Goal: Task Accomplishment & Management: Manage account settings

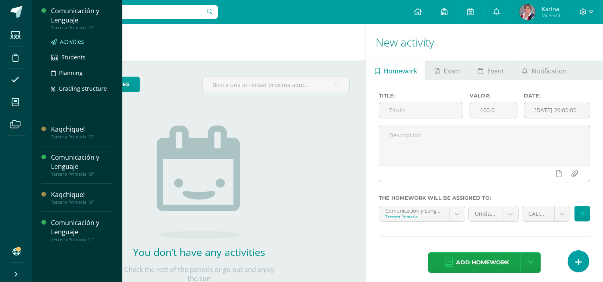
click at [70, 43] on span "Activities" at bounding box center [72, 42] width 24 height 8
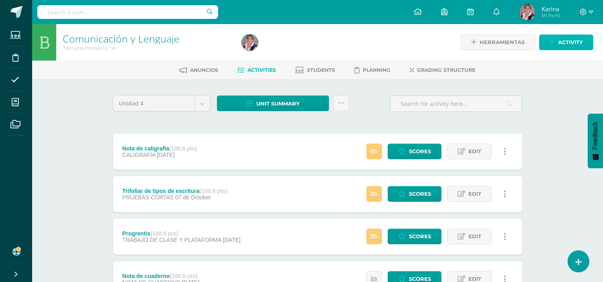
click at [569, 43] on span "Activity" at bounding box center [570, 42] width 25 height 15
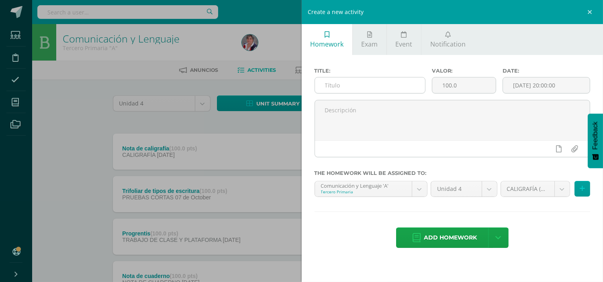
click at [358, 82] on input "text" at bounding box center [370, 86] width 110 height 16
click at [382, 83] on input "Ejercicio de ortografíapág." at bounding box center [370, 86] width 110 height 16
click at [404, 87] on input "Ejercicio de ortografía pág." at bounding box center [370, 86] width 110 height 16
type input "Ejercicio de ortografía pág. 109"
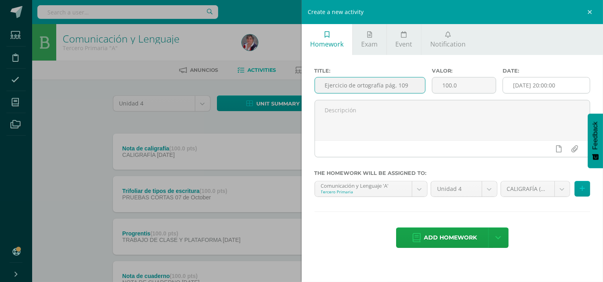
click at [517, 85] on input "[DATE] 20:00:00" at bounding box center [546, 86] width 87 height 16
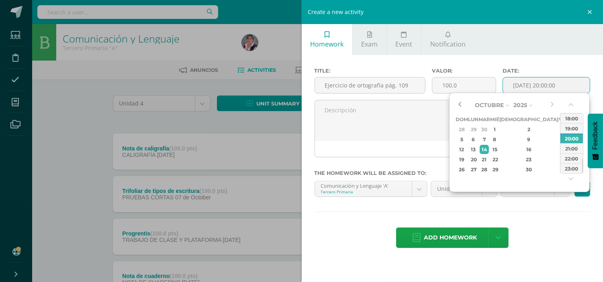
click at [463, 107] on button "button" at bounding box center [460, 105] width 8 height 12
click at [517, 105] on icon at bounding box center [515, 105] width 3 height 7
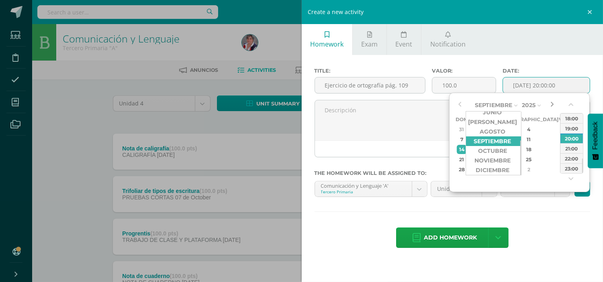
click at [552, 106] on button "button" at bounding box center [552, 105] width 8 height 12
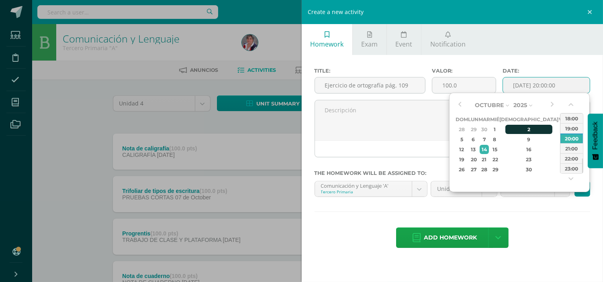
click at [519, 129] on div "2" at bounding box center [528, 129] width 47 height 9
type input "[DATE] 20:00"
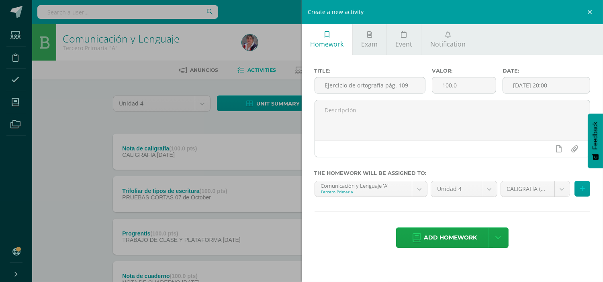
click at [544, 210] on div "Title: Ejercicio de ortografía pág. 109 Valor: 100.0 Date: 2025-10-02 20:00 The…" at bounding box center [453, 159] width 302 height 208
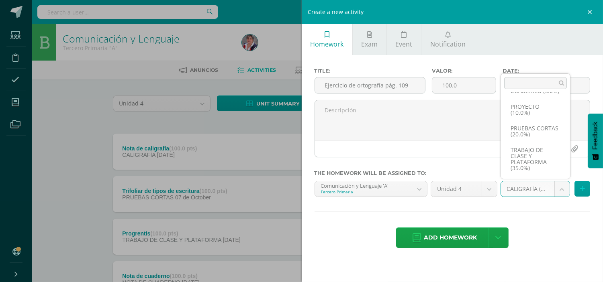
scroll to position [80, 0]
select select "232898"
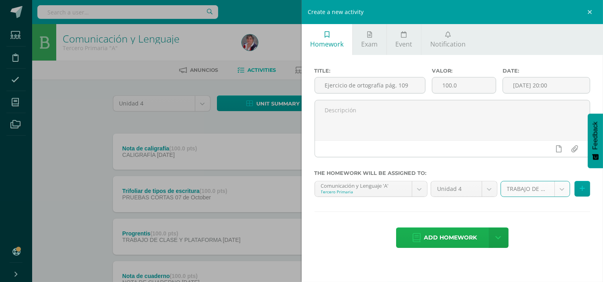
click at [444, 235] on span "Add homework" at bounding box center [450, 238] width 53 height 20
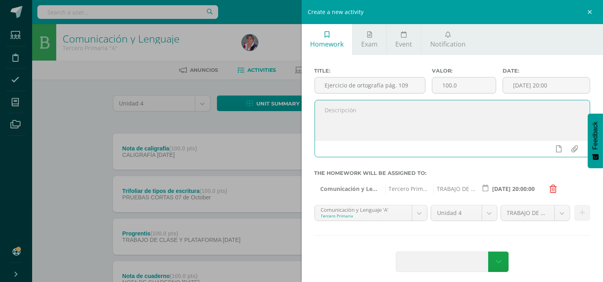
click at [393, 115] on textarea at bounding box center [452, 120] width 275 height 40
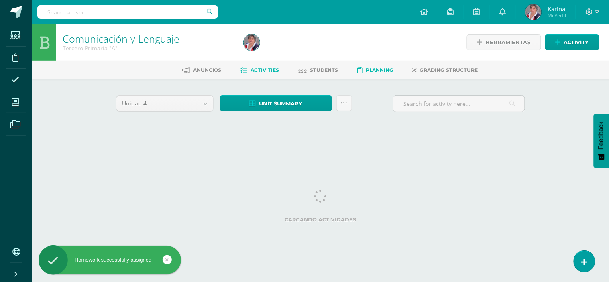
drag, startPoint x: 0, startPoint y: 0, endPoint x: 384, endPoint y: 72, distance: 390.5
click at [384, 72] on div "Comunicación y Lenguaje Tercero Primaria "A" Herramientas Detalle de asistencia…" at bounding box center [320, 87] width 577 height 126
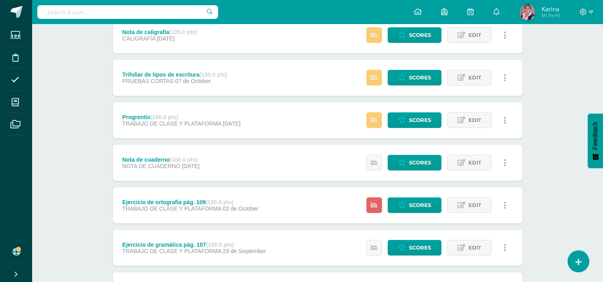
scroll to position [121, 0]
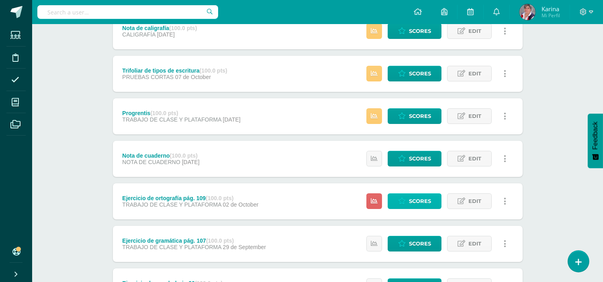
click at [420, 202] on span "Scores" at bounding box center [420, 201] width 22 height 15
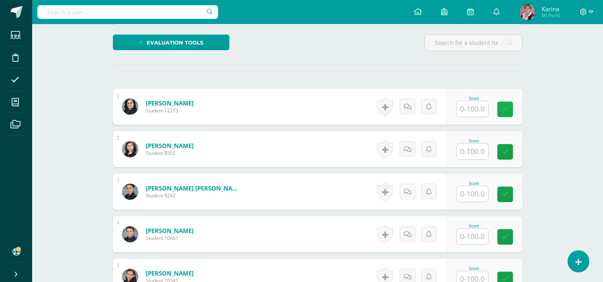
scroll to position [191, 0]
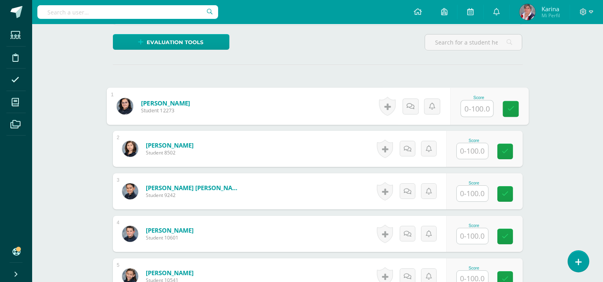
click at [477, 108] on input "text" at bounding box center [477, 109] width 32 height 16
type input "84"
click at [512, 108] on icon at bounding box center [510, 109] width 7 height 7
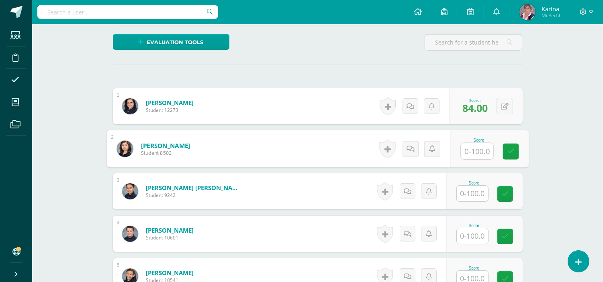
click at [479, 155] on input "text" at bounding box center [477, 151] width 32 height 16
type input "91"
click at [511, 153] on icon at bounding box center [510, 151] width 7 height 7
click at [480, 192] on input "text" at bounding box center [472, 194] width 31 height 16
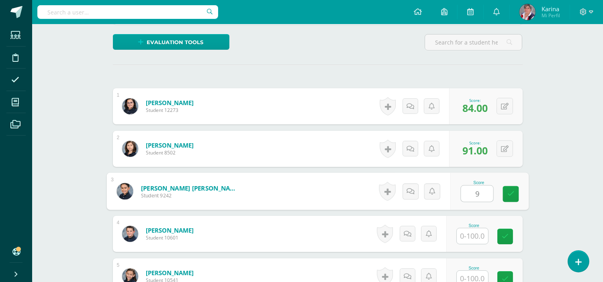
type input "92"
click at [513, 196] on icon at bounding box center [510, 194] width 7 height 7
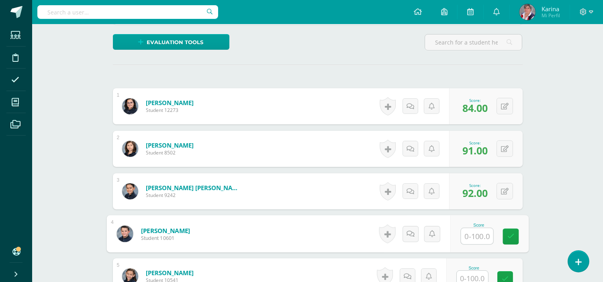
click at [485, 234] on input "text" at bounding box center [477, 237] width 32 height 16
type input "60"
click at [518, 235] on link at bounding box center [511, 237] width 16 height 16
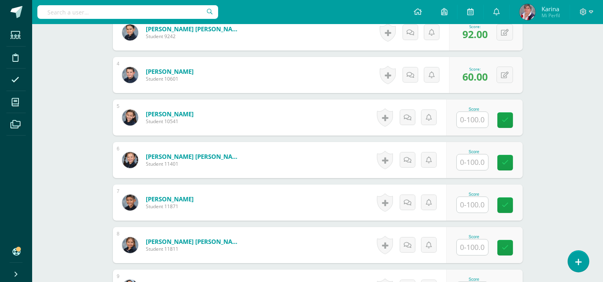
scroll to position [352, 0]
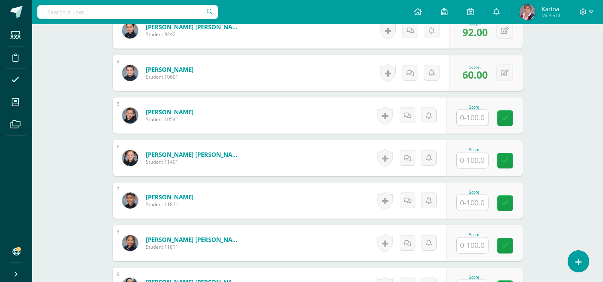
click at [476, 119] on input "text" at bounding box center [472, 118] width 31 height 16
type input "92"
click at [518, 117] on link at bounding box center [511, 118] width 16 height 16
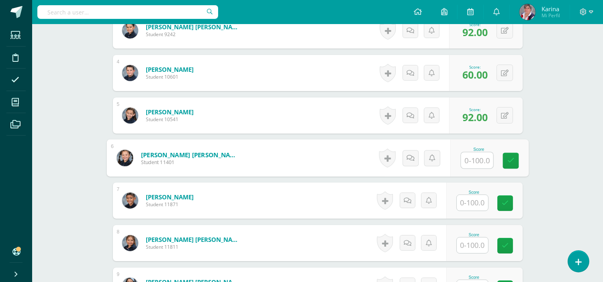
click at [469, 164] on input "text" at bounding box center [477, 161] width 32 height 16
type input "76"
click at [507, 155] on link at bounding box center [511, 161] width 16 height 16
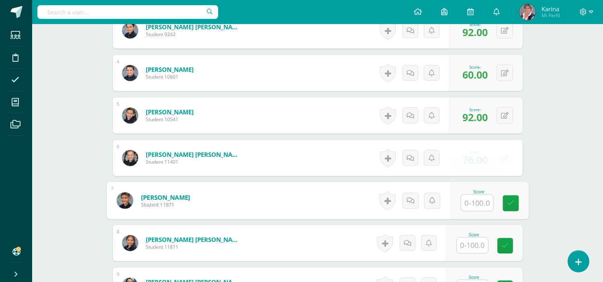
click at [476, 203] on input "text" at bounding box center [477, 203] width 32 height 16
type input "100"
click at [505, 199] on link at bounding box center [511, 204] width 16 height 16
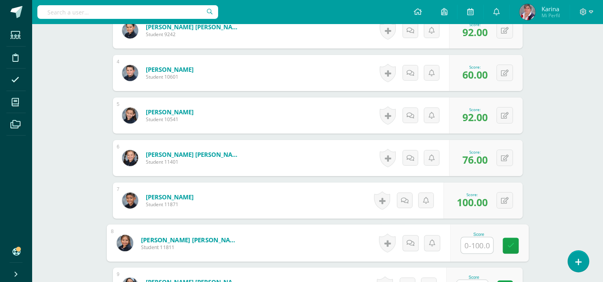
click at [477, 251] on input "text" at bounding box center [477, 246] width 32 height 16
type input "100"
click at [510, 247] on icon at bounding box center [510, 246] width 7 height 7
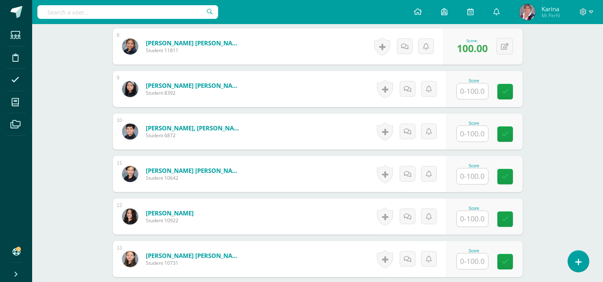
scroll to position [545, 0]
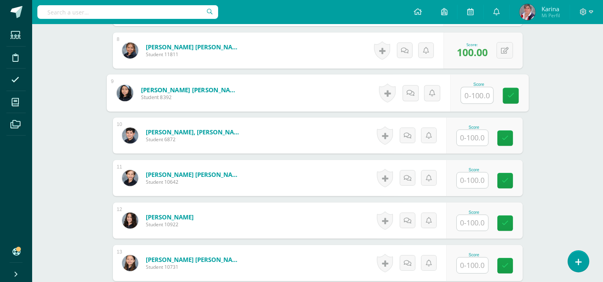
click at [473, 98] on input "text" at bounding box center [477, 96] width 32 height 16
type input "84"
click at [505, 94] on link at bounding box center [511, 96] width 16 height 16
click at [475, 135] on input "text" at bounding box center [472, 138] width 31 height 16
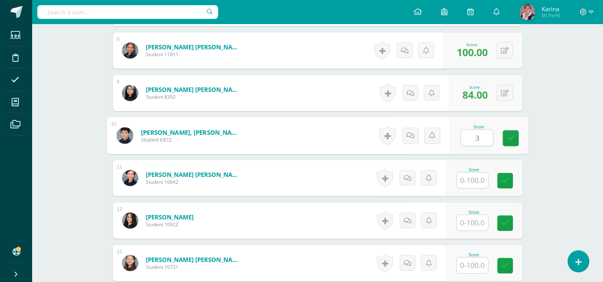
type input "30"
click at [493, 135] on input "30" at bounding box center [477, 138] width 32 height 16
click at [514, 141] on link at bounding box center [511, 139] width 16 height 16
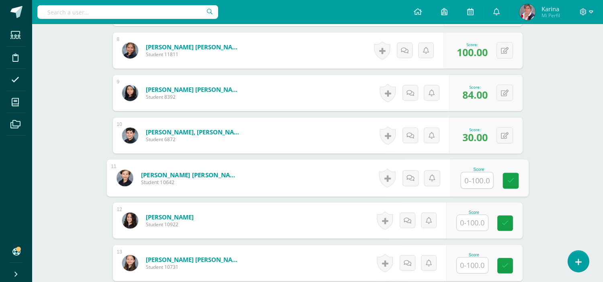
click at [481, 177] on input "text" at bounding box center [477, 181] width 32 height 16
type input "92"
click at [516, 181] on link at bounding box center [511, 181] width 16 height 16
click at [475, 223] on input "text" at bounding box center [472, 223] width 31 height 16
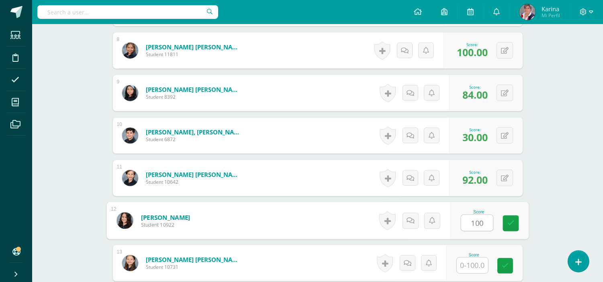
type input "100"
click at [500, 218] on div "Score 100" at bounding box center [484, 221] width 76 height 36
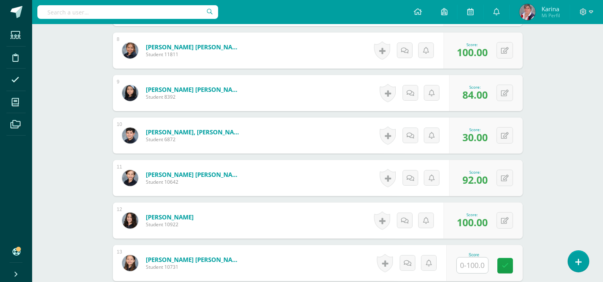
click at [475, 260] on input "text" at bounding box center [472, 266] width 31 height 16
type input "92"
click at [507, 266] on icon at bounding box center [510, 266] width 7 height 7
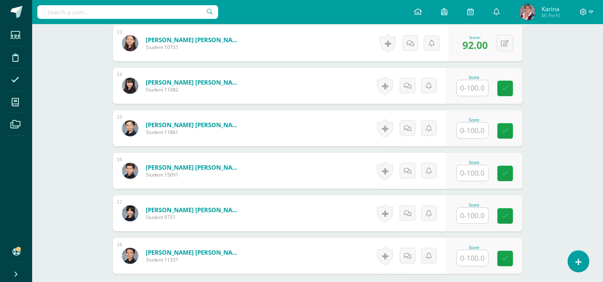
scroll to position [767, 0]
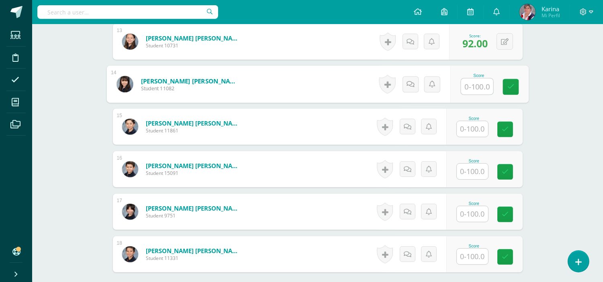
click at [473, 86] on input "text" at bounding box center [477, 87] width 32 height 16
type input "75"
click at [516, 82] on link at bounding box center [511, 87] width 16 height 16
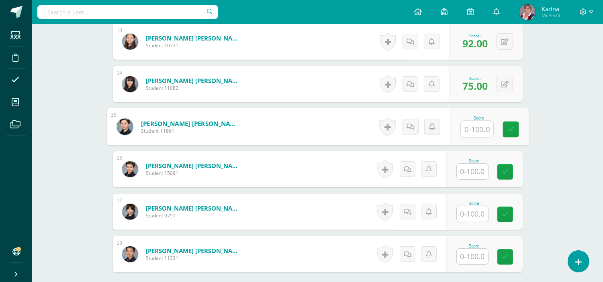
click at [483, 133] on input "text" at bounding box center [477, 129] width 32 height 16
type input "20"
click at [513, 125] on link at bounding box center [511, 130] width 16 height 16
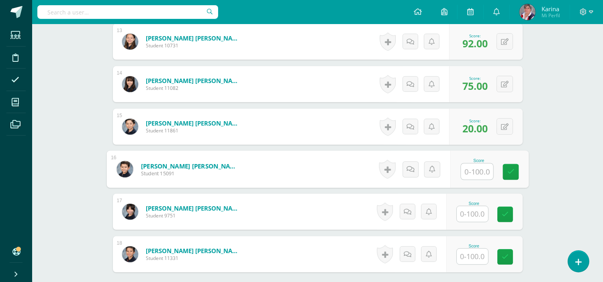
click at [479, 175] on input "text" at bounding box center [477, 172] width 32 height 16
type input "75"
click at [508, 169] on icon at bounding box center [510, 172] width 7 height 7
click at [472, 219] on input "text" at bounding box center [472, 215] width 31 height 16
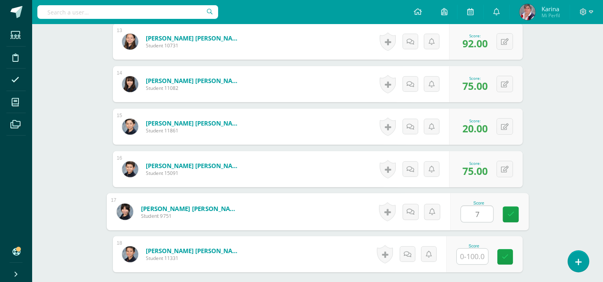
type input "75"
click at [512, 210] on link at bounding box center [511, 215] width 16 height 16
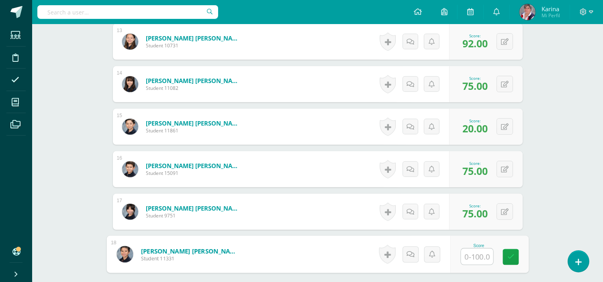
click at [479, 258] on input "text" at bounding box center [477, 257] width 32 height 16
type input "92"
click at [508, 256] on icon at bounding box center [510, 257] width 7 height 7
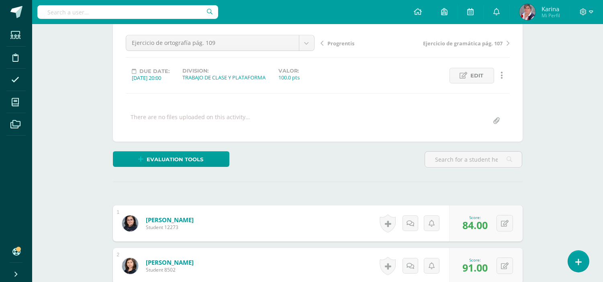
scroll to position [0, 0]
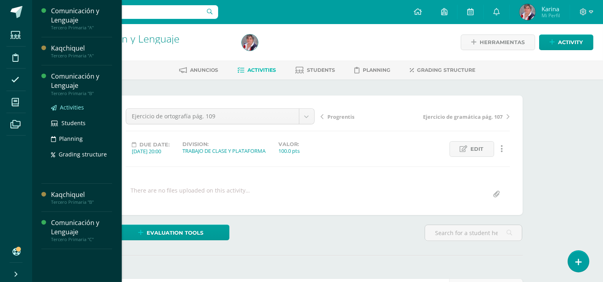
click at [67, 106] on span "Activities" at bounding box center [72, 108] width 24 height 8
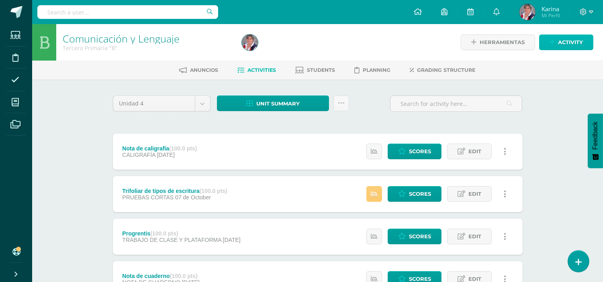
click at [564, 39] on span "Activity" at bounding box center [570, 42] width 25 height 15
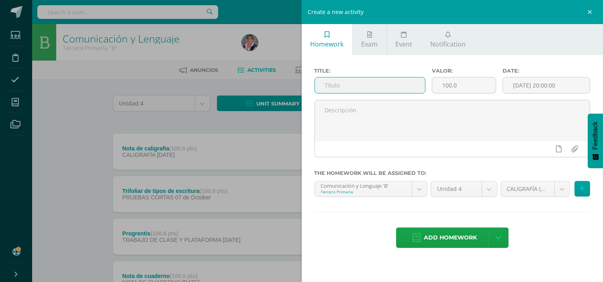
click at [365, 82] on input "text" at bounding box center [370, 86] width 110 height 16
click at [336, 84] on input "text" at bounding box center [370, 86] width 110 height 16
drag, startPoint x: 410, startPoint y: 84, endPoint x: 317, endPoint y: 82, distance: 92.8
click at [317, 82] on input "Ejercicio de ortografía pág. 109" at bounding box center [370, 86] width 110 height 16
type input "Ejercicio de ortografía pág. 109"
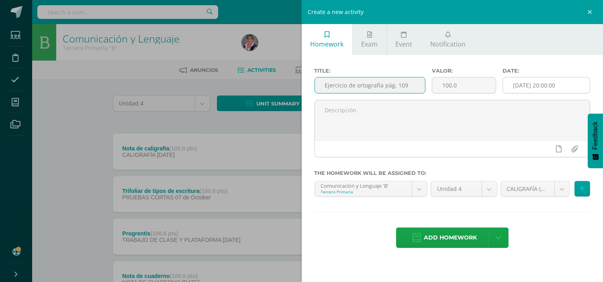
click at [519, 82] on input "[DATE] 20:00:00" at bounding box center [546, 86] width 87 height 16
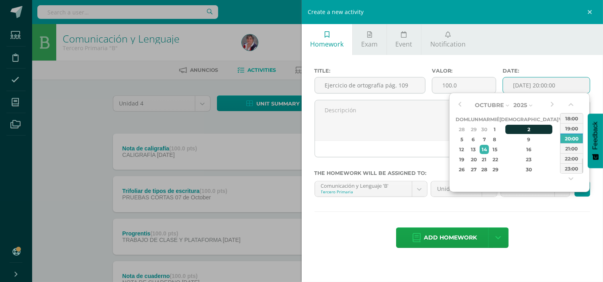
click at [519, 129] on div "2" at bounding box center [528, 129] width 47 height 9
type input "[DATE] 20:00"
click at [567, 207] on div "Title: Ejercicio de ortografía pág. 109 Valor: 100.0 Date: 2025-10-02 20:00 The…" at bounding box center [453, 159] width 302 height 208
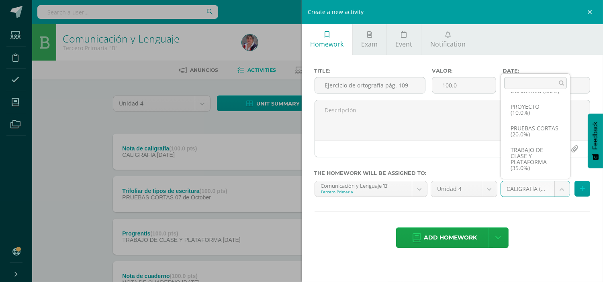
scroll to position [80, 0]
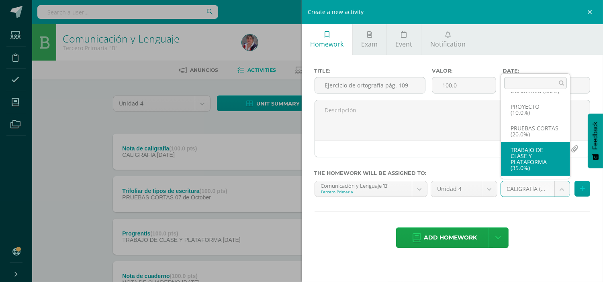
select select "232904"
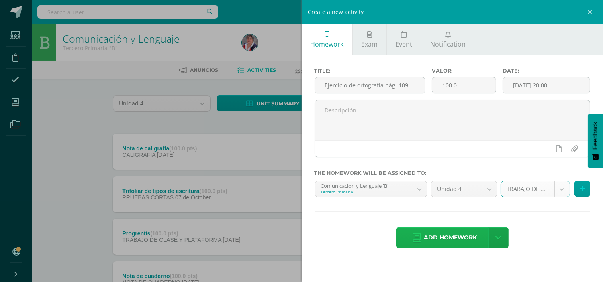
click at [458, 232] on span "Add homework" at bounding box center [450, 238] width 53 height 20
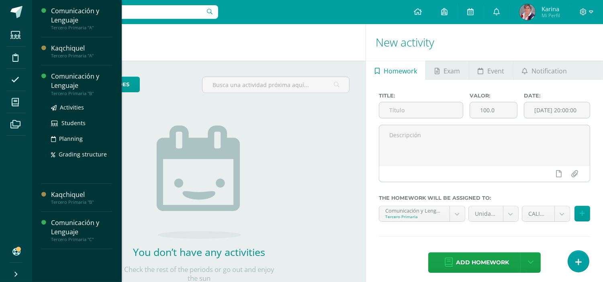
click at [83, 77] on div "Comunicación y Lenguaje" at bounding box center [81, 81] width 61 height 18
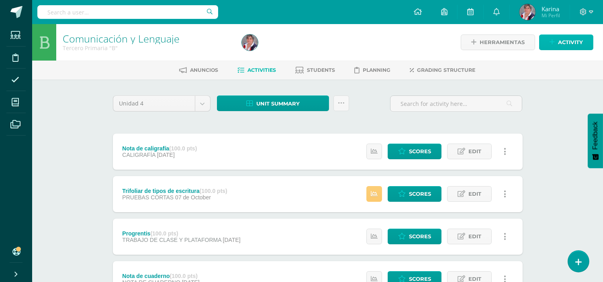
click at [568, 44] on span "Activity" at bounding box center [570, 42] width 25 height 15
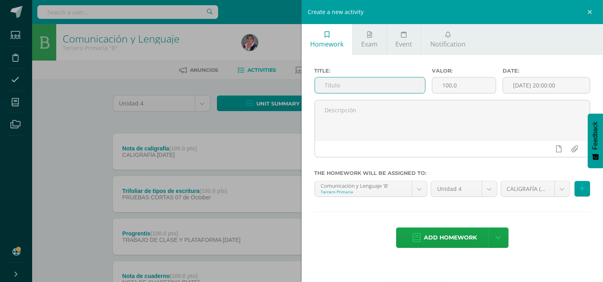
click at [361, 81] on input "text" at bounding box center [370, 86] width 110 height 16
drag, startPoint x: 407, startPoint y: 83, endPoint x: 319, endPoint y: 83, distance: 87.6
click at [319, 83] on input "Ejercicio de ortografía pág. 109" at bounding box center [370, 86] width 110 height 16
type input "Ejercicio de ortografía pág. 109"
click at [521, 85] on input "[DATE] 20:00:00" at bounding box center [546, 86] width 87 height 16
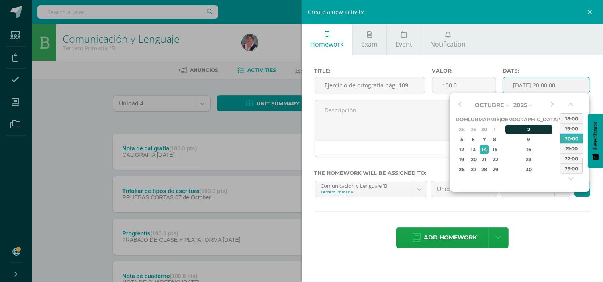
click at [519, 131] on div "2" at bounding box center [528, 129] width 47 height 9
type input "2025-10-02 20:00"
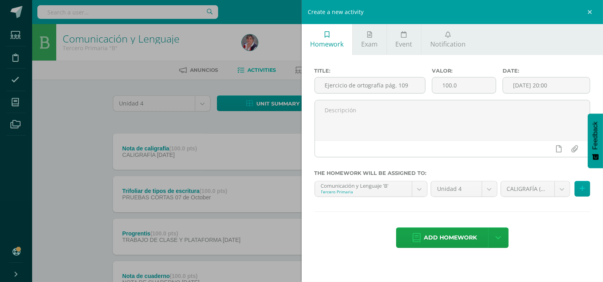
click at [563, 229] on div "Add homework Agregar tarea y ocultar" at bounding box center [453, 239] width 276 height 22
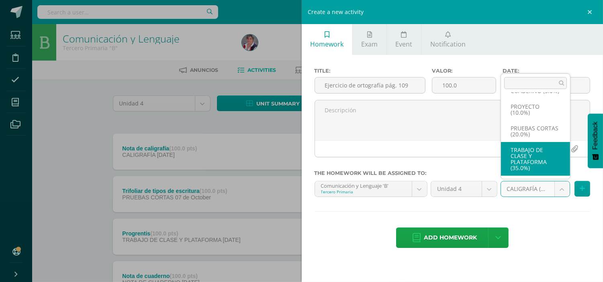
select select "232904"
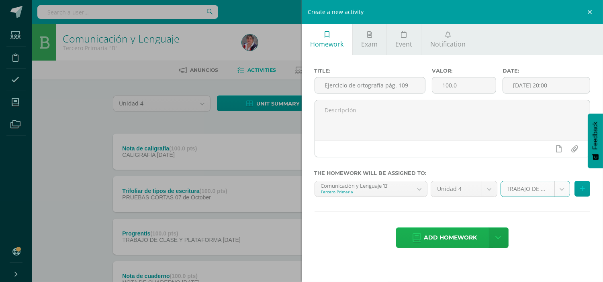
click at [443, 239] on span "Add homework" at bounding box center [450, 238] width 53 height 20
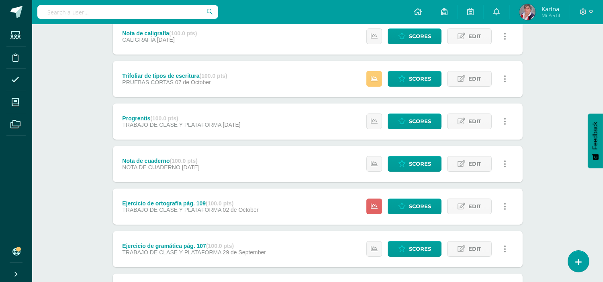
scroll to position [125, 0]
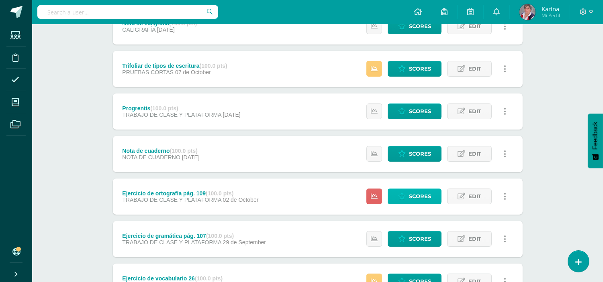
click at [425, 194] on span "Scores" at bounding box center [420, 196] width 22 height 15
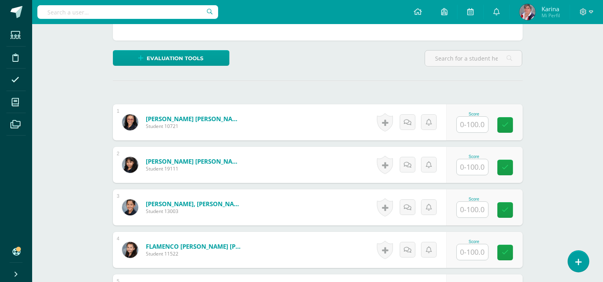
scroll to position [175, 0]
click at [473, 125] on input "text" at bounding box center [472, 125] width 31 height 16
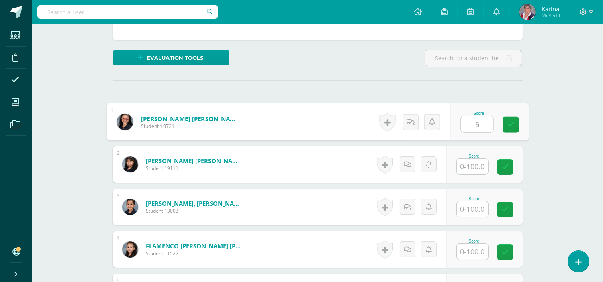
type input "50"
click at [507, 125] on icon at bounding box center [510, 124] width 7 height 7
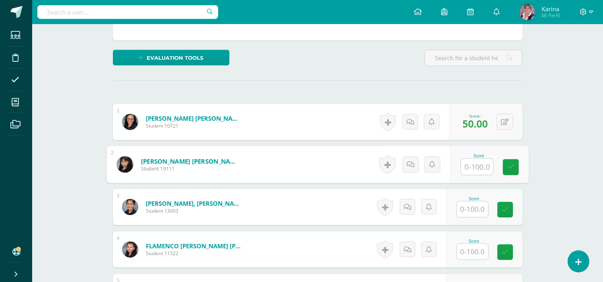
click at [475, 168] on input "text" at bounding box center [477, 167] width 32 height 16
type input "75"
click at [510, 166] on icon at bounding box center [510, 167] width 7 height 7
click at [477, 215] on input "text" at bounding box center [472, 210] width 31 height 16
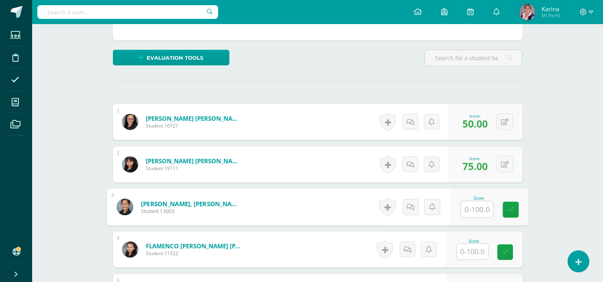
type input "9"
type input "86"
click at [505, 203] on link at bounding box center [511, 210] width 16 height 16
click at [472, 254] on input "text" at bounding box center [472, 252] width 31 height 16
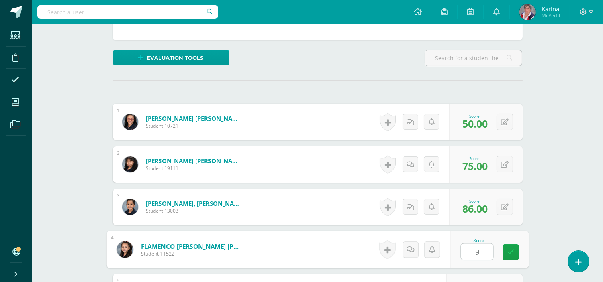
type input "92"
click at [510, 254] on icon at bounding box center [510, 252] width 7 height 7
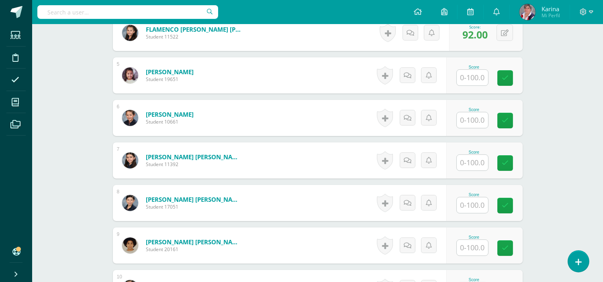
scroll to position [396, 0]
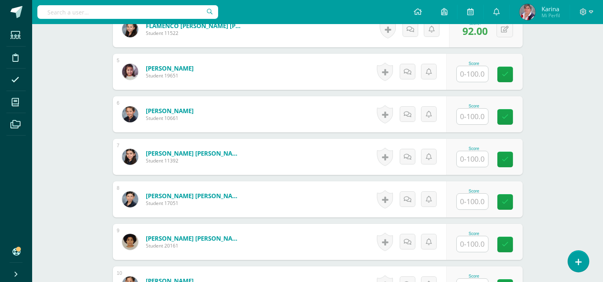
click at [479, 71] on input "text" at bounding box center [472, 74] width 31 height 16
type input "86"
click at [520, 66] on div "Score 86" at bounding box center [484, 72] width 76 height 36
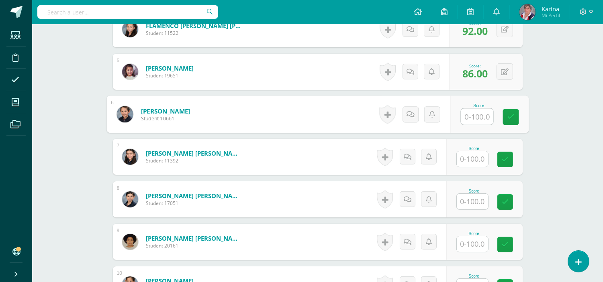
click at [479, 109] on input "text" at bounding box center [477, 117] width 32 height 16
type input "75"
click at [528, 120] on div "¿Estás seguro que quieres eliminar esta actividad? Esto borrará la actividad y …" at bounding box center [318, 188] width 442 height 1009
click at [469, 158] on input "text" at bounding box center [472, 159] width 31 height 16
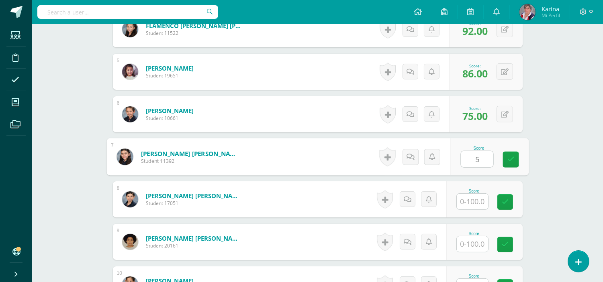
type input "50"
click at [516, 160] on link at bounding box center [511, 160] width 16 height 16
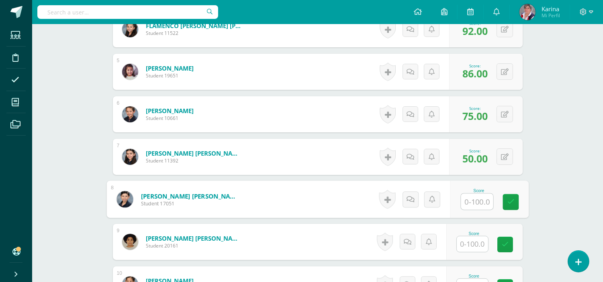
click at [482, 201] on input "text" at bounding box center [477, 202] width 32 height 16
type input "100"
click at [505, 203] on link at bounding box center [511, 202] width 16 height 16
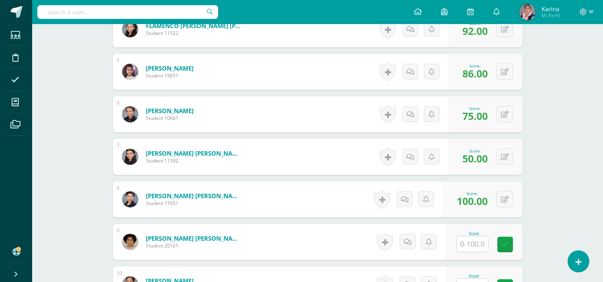
click at [471, 251] on input "text" at bounding box center [472, 245] width 31 height 16
type input "75"
click at [516, 247] on link at bounding box center [511, 245] width 16 height 16
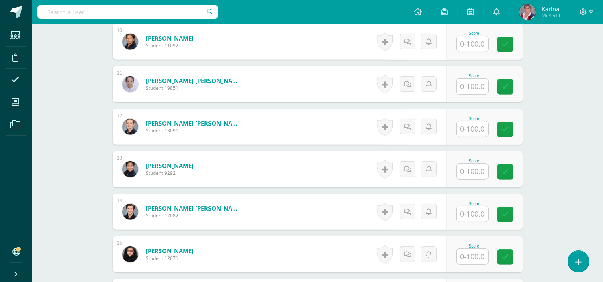
scroll to position [609, 0]
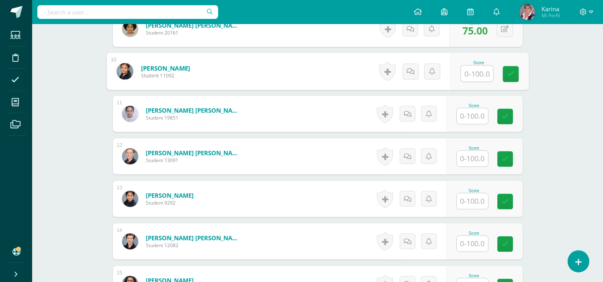
click at [479, 68] on input "text" at bounding box center [477, 74] width 32 height 16
type input "20"
click at [509, 72] on icon at bounding box center [510, 74] width 7 height 7
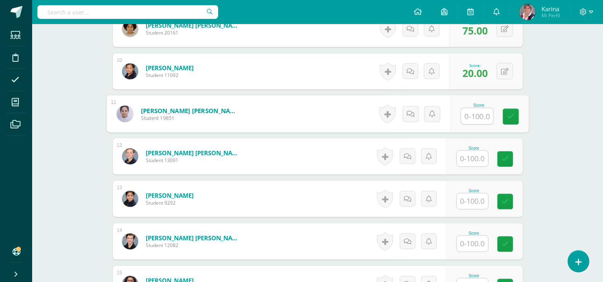
click at [472, 115] on input "text" at bounding box center [477, 116] width 32 height 16
type input "75"
click at [507, 123] on link at bounding box center [511, 117] width 16 height 16
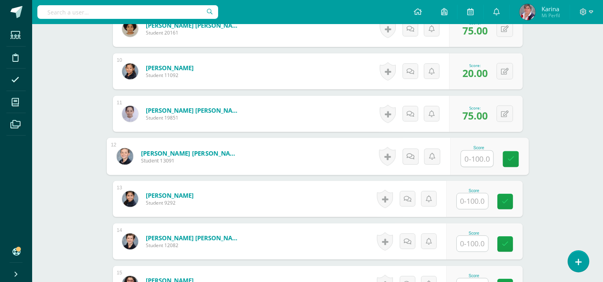
click at [479, 153] on input "text" at bounding box center [477, 159] width 32 height 16
type input "100"
click at [506, 157] on link at bounding box center [511, 159] width 16 height 16
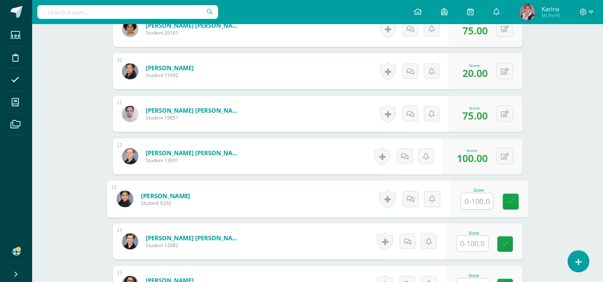
click at [470, 200] on input "text" at bounding box center [477, 202] width 32 height 16
type input "84"
click at [513, 203] on icon at bounding box center [510, 201] width 7 height 7
click at [477, 247] on input "text" at bounding box center [472, 244] width 31 height 16
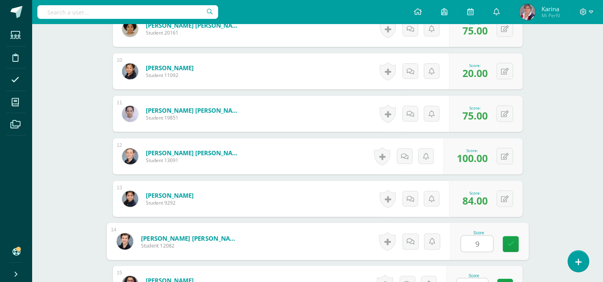
type input "92"
click at [508, 241] on icon at bounding box center [510, 244] width 7 height 7
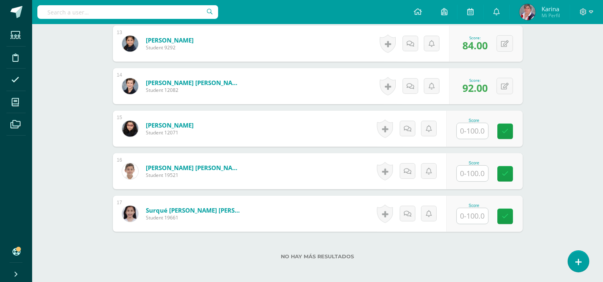
scroll to position [766, 0]
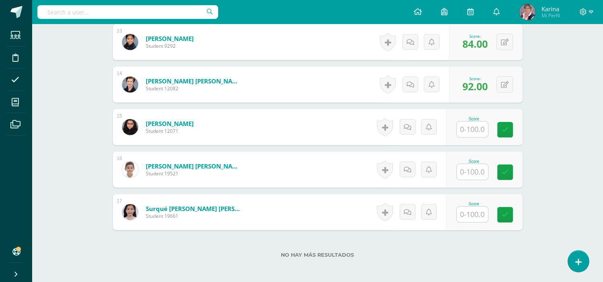
click at [479, 130] on input "text" at bounding box center [472, 130] width 31 height 16
type input "20"
click at [513, 129] on icon at bounding box center [510, 130] width 7 height 7
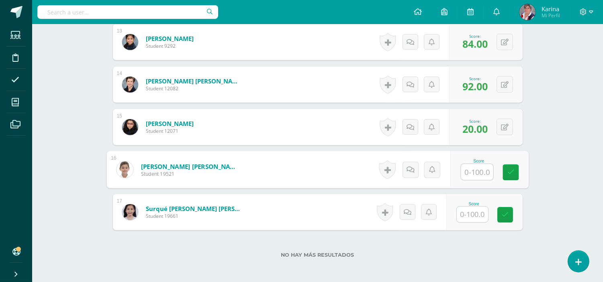
click at [481, 170] on input "text" at bounding box center [477, 172] width 32 height 16
type input "100"
click at [511, 167] on link at bounding box center [511, 173] width 16 height 16
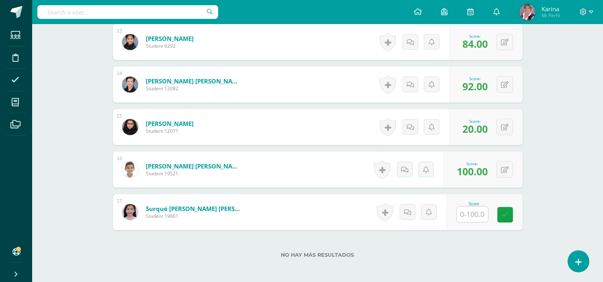
click at [473, 218] on input "text" at bounding box center [472, 215] width 31 height 16
type input "92"
click at [515, 218] on link at bounding box center [511, 215] width 16 height 16
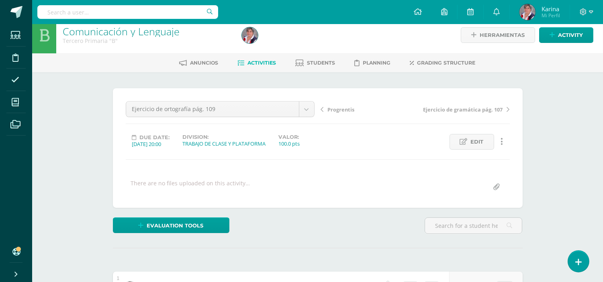
scroll to position [0, 0]
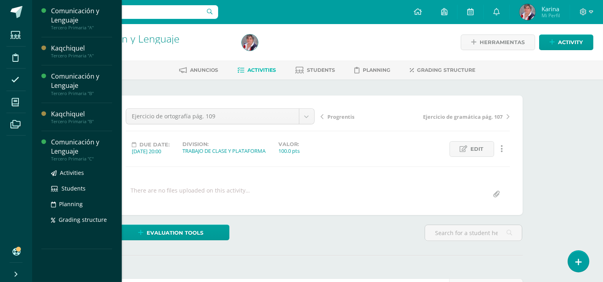
click at [71, 146] on div "Comunicación y Lenguaje" at bounding box center [81, 147] width 61 height 18
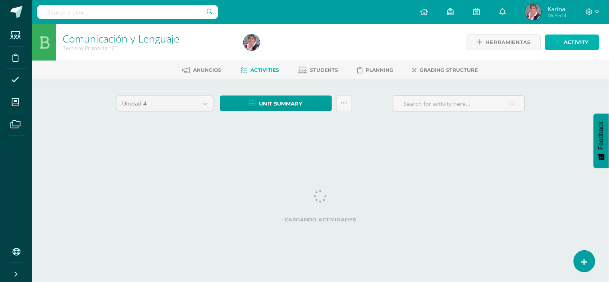
click at [567, 39] on span "Activity" at bounding box center [576, 42] width 25 height 15
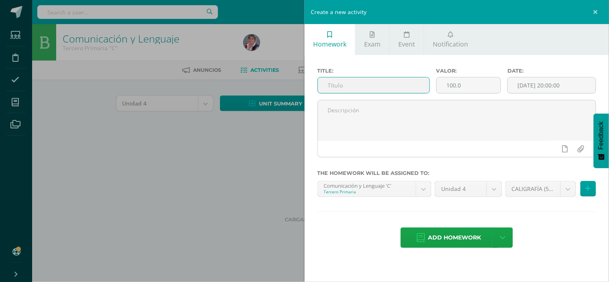
click at [358, 82] on input "text" at bounding box center [374, 86] width 112 height 16
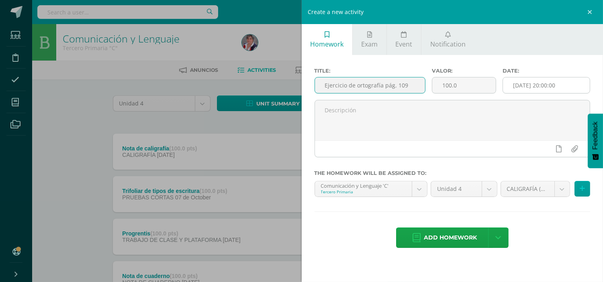
type input "Ejercicio de ortografía pág. 109"
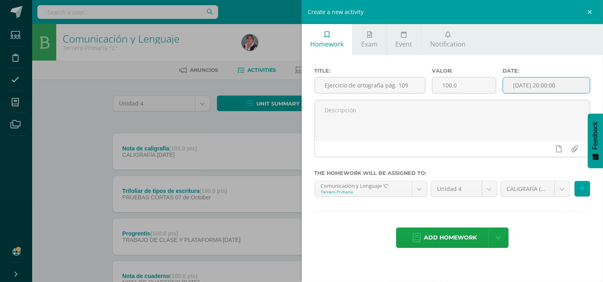
click at [532, 81] on input "[DATE] 20:00:00" at bounding box center [546, 86] width 87 height 16
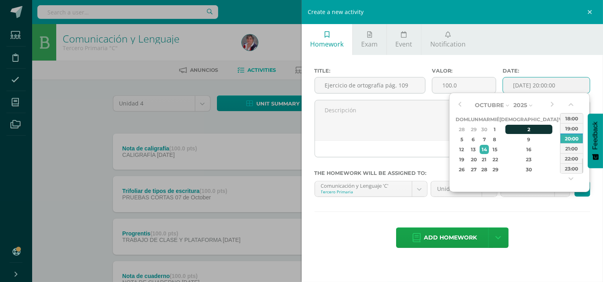
click at [521, 127] on div "2" at bounding box center [528, 129] width 47 height 9
type input "[DATE] 20:00"
click at [548, 216] on div "Title: Ejercicio de ortografía pág. 109 Valor: 100.0 Date: [DATE] 20:00 The hom…" at bounding box center [453, 159] width 302 height 208
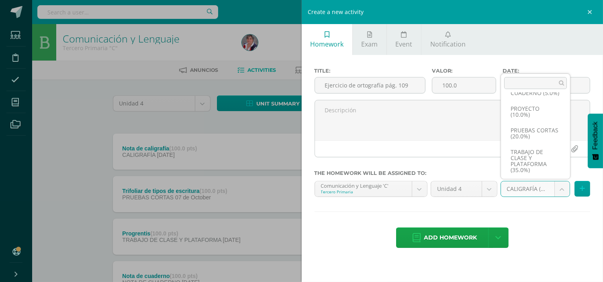
scroll to position [80, 0]
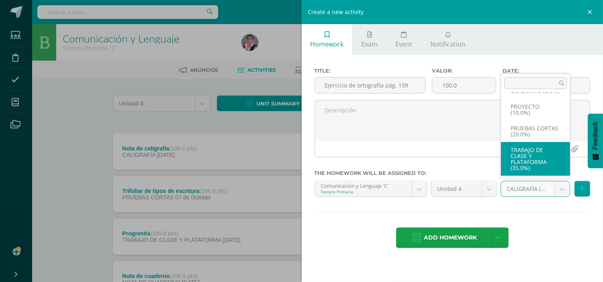
select select "232910"
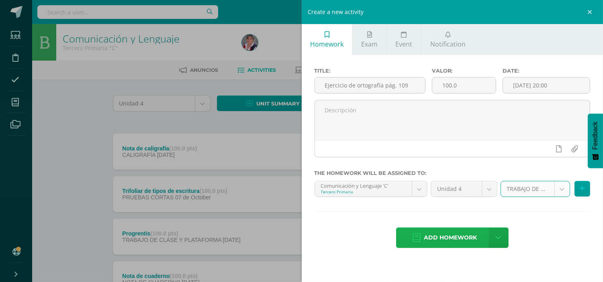
click at [443, 233] on span "Add homework" at bounding box center [450, 238] width 53 height 20
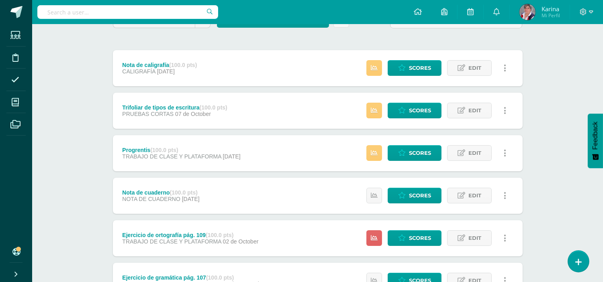
scroll to position [90, 0]
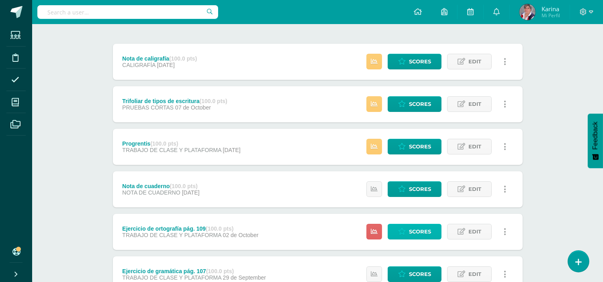
click at [418, 233] on span "Scores" at bounding box center [420, 232] width 22 height 15
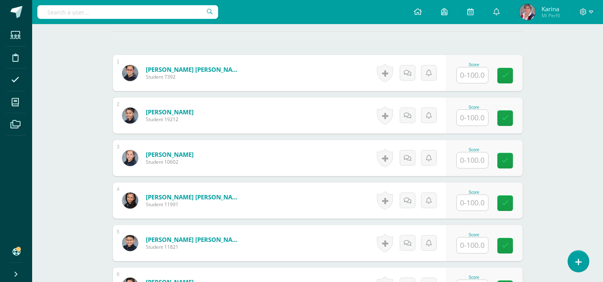
scroll to position [227, 0]
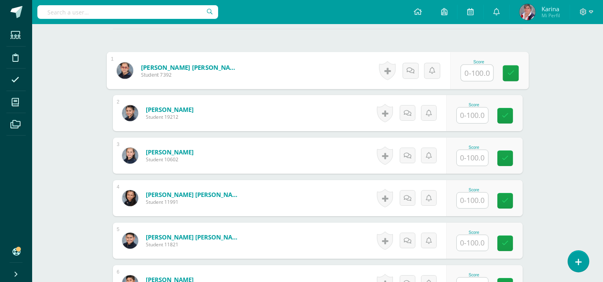
click at [473, 69] on input "text" at bounding box center [477, 73] width 32 height 16
type input "30"
click at [508, 75] on icon at bounding box center [510, 73] width 7 height 7
click at [473, 117] on input "text" at bounding box center [472, 116] width 31 height 16
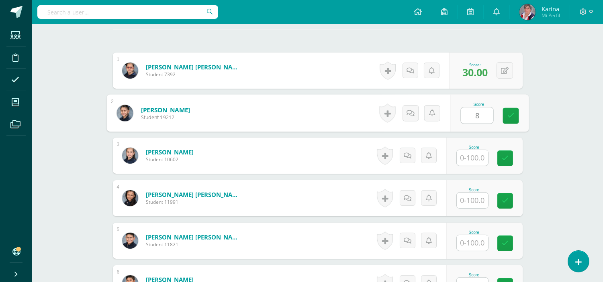
type input "84"
click at [506, 115] on link at bounding box center [511, 116] width 16 height 16
click at [474, 161] on input "text" at bounding box center [472, 158] width 31 height 16
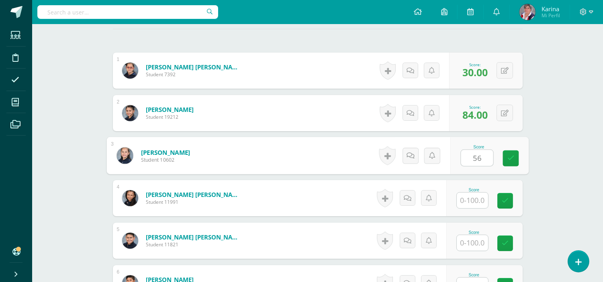
type input "56"
click at [519, 162] on div "Score 56" at bounding box center [484, 156] width 76 height 36
click at [490, 201] on div "Score" at bounding box center [473, 198] width 35 height 21
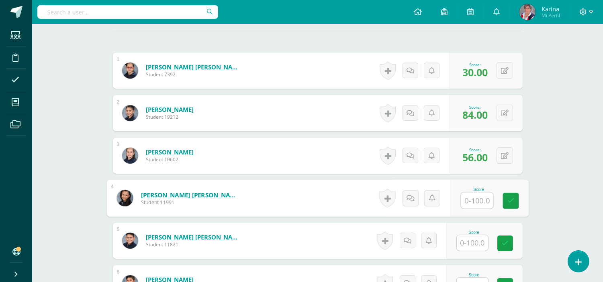
click at [478, 200] on input "text" at bounding box center [477, 201] width 32 height 16
type input "72"
click at [513, 194] on link at bounding box center [511, 201] width 16 height 16
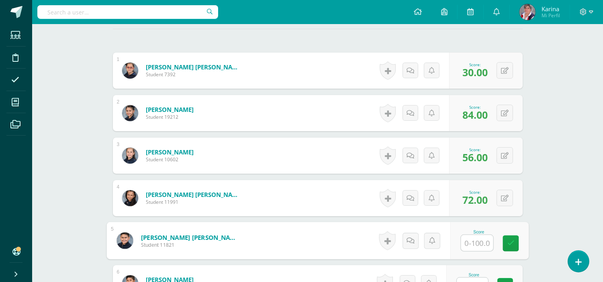
click at [479, 239] on input "text" at bounding box center [477, 243] width 32 height 16
type input "84"
click at [512, 247] on link at bounding box center [511, 244] width 16 height 16
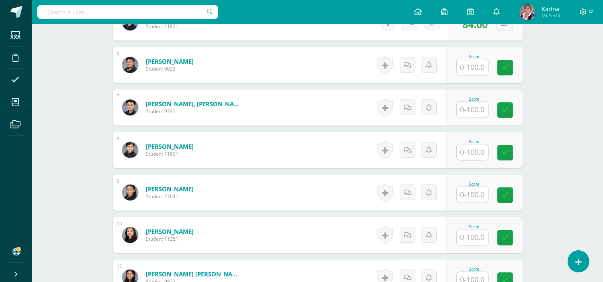
scroll to position [458, 0]
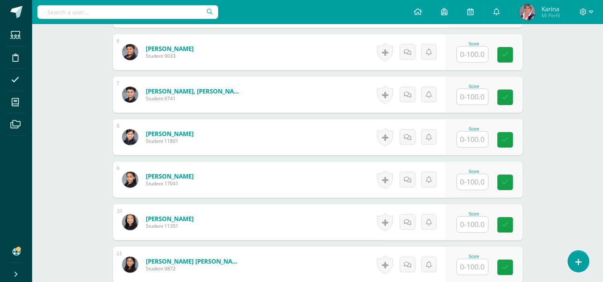
click at [480, 45] on div "Score" at bounding box center [473, 44] width 35 height 4
click at [476, 51] on input "text" at bounding box center [477, 55] width 32 height 16
type input "86"
click at [518, 49] on link at bounding box center [511, 55] width 16 height 16
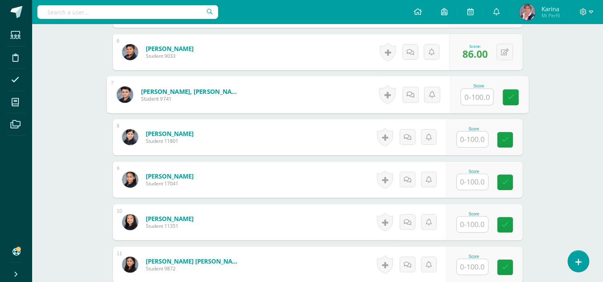
click at [481, 99] on input "text" at bounding box center [477, 97] width 32 height 16
type input "100"
click at [517, 101] on link at bounding box center [511, 98] width 16 height 16
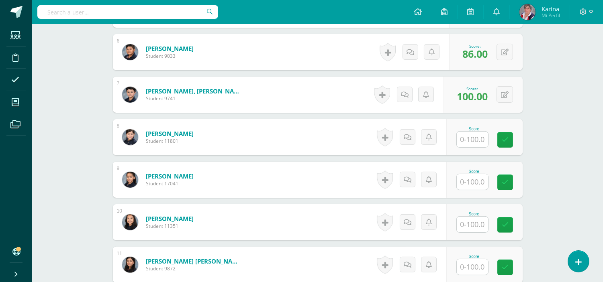
click at [477, 142] on input "text" at bounding box center [472, 140] width 31 height 16
type input "92"
click at [519, 135] on link at bounding box center [511, 140] width 16 height 16
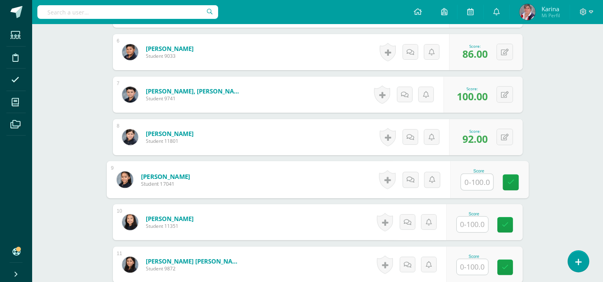
click at [472, 185] on input "text" at bounding box center [477, 182] width 32 height 16
type input "100"
click at [511, 186] on link at bounding box center [511, 183] width 16 height 16
click at [475, 225] on input "text" at bounding box center [472, 225] width 31 height 16
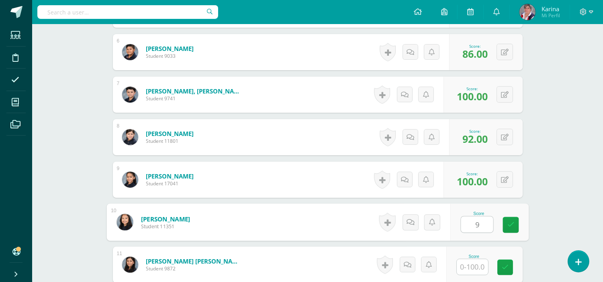
type input "92"
click at [512, 227] on icon at bounding box center [510, 225] width 7 height 7
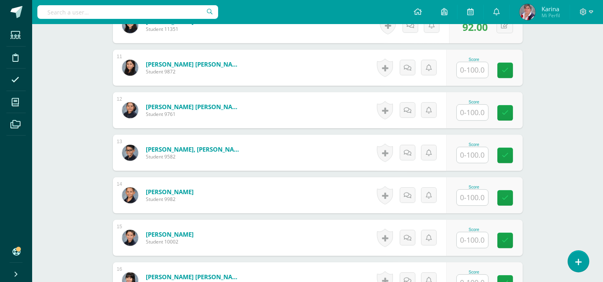
scroll to position [652, 0]
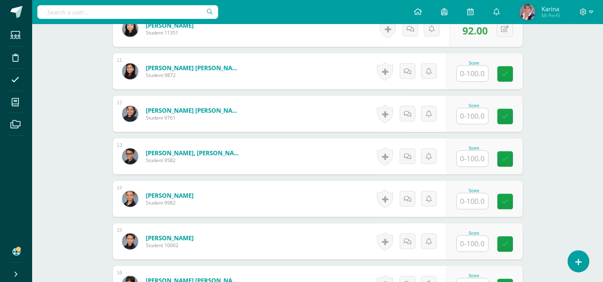
click at [479, 74] on input "text" at bounding box center [472, 74] width 31 height 16
type input "86"
click at [512, 79] on link at bounding box center [511, 74] width 16 height 16
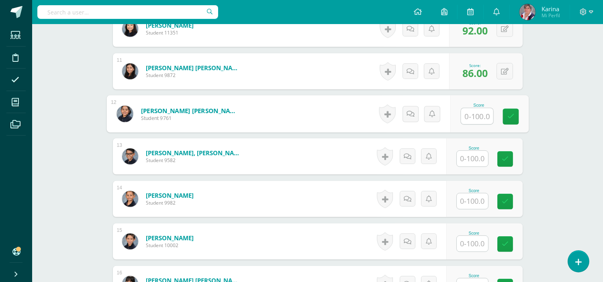
click at [479, 112] on input "text" at bounding box center [477, 116] width 32 height 16
type input "92"
click at [521, 129] on div "Score 92" at bounding box center [484, 114] width 76 height 36
click at [479, 156] on input "text" at bounding box center [472, 159] width 31 height 16
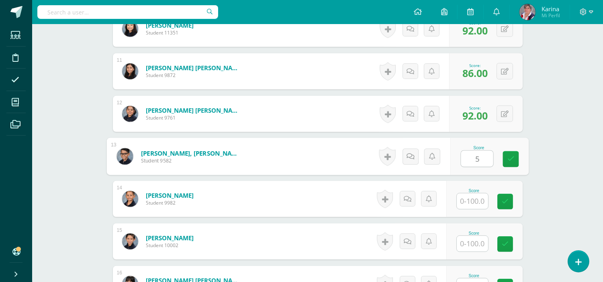
type input "56"
click at [511, 160] on icon at bounding box center [510, 159] width 7 height 7
click at [476, 203] on input "text" at bounding box center [472, 202] width 31 height 16
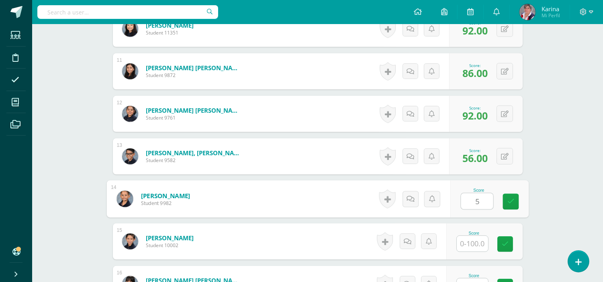
type input "56"
click at [507, 201] on link at bounding box center [511, 202] width 16 height 16
click at [475, 247] on input "text" at bounding box center [472, 244] width 31 height 16
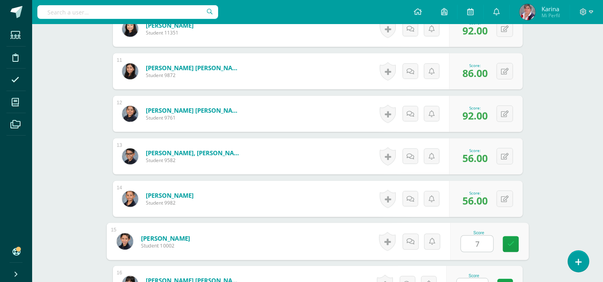
type input "75"
click at [511, 251] on link at bounding box center [511, 245] width 16 height 16
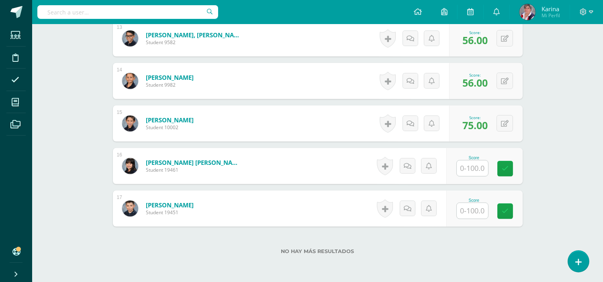
scroll to position [806, 0]
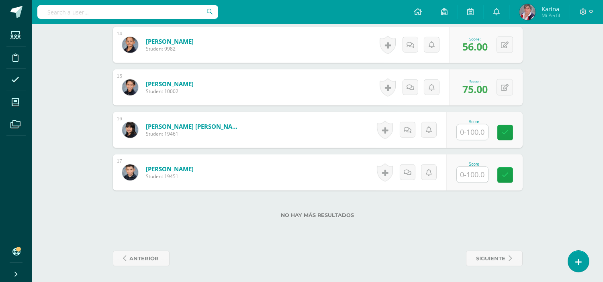
click at [481, 131] on input "text" at bounding box center [472, 133] width 31 height 16
type input "20"
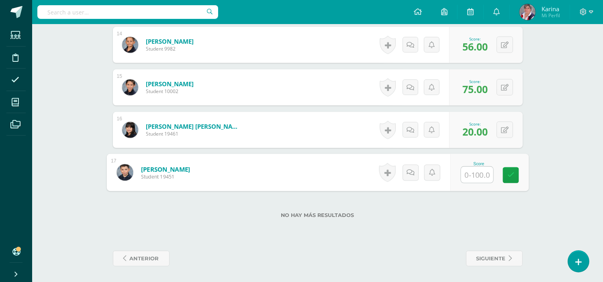
click at [477, 178] on input "text" at bounding box center [477, 175] width 32 height 16
type input "64"
click at [508, 170] on link at bounding box center [511, 176] width 16 height 16
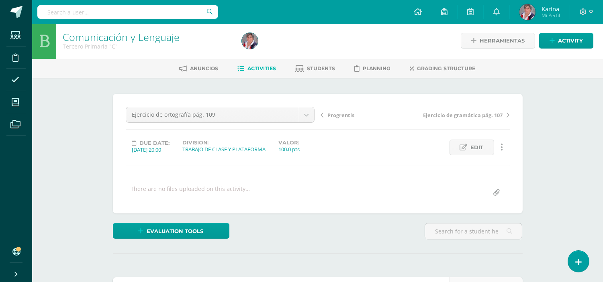
scroll to position [0, 0]
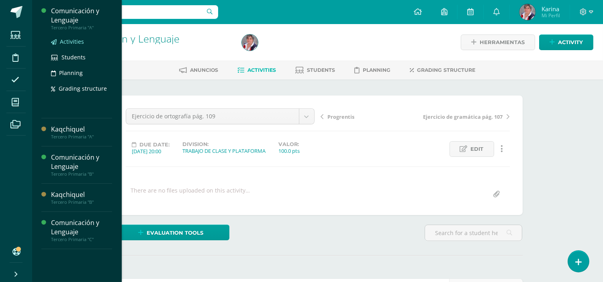
click at [74, 42] on span "Activities" at bounding box center [72, 42] width 24 height 8
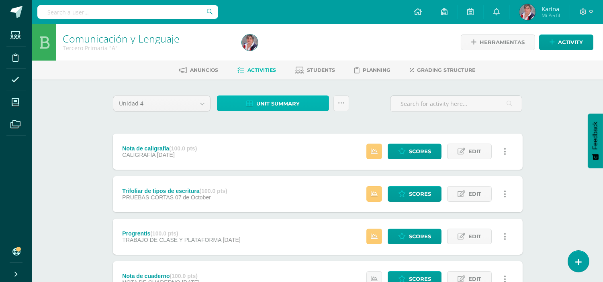
click at [282, 102] on span "Unit summary" at bounding box center [277, 103] width 43 height 15
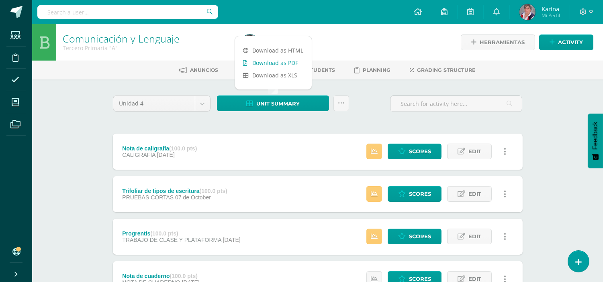
click at [272, 61] on link "Download as PDF" at bounding box center [273, 63] width 77 height 12
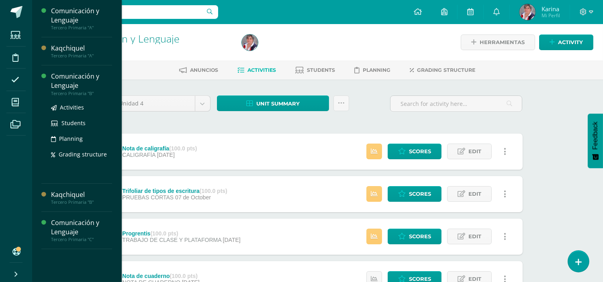
click at [74, 81] on div "Comunicación y Lenguaje" at bounding box center [81, 81] width 61 height 18
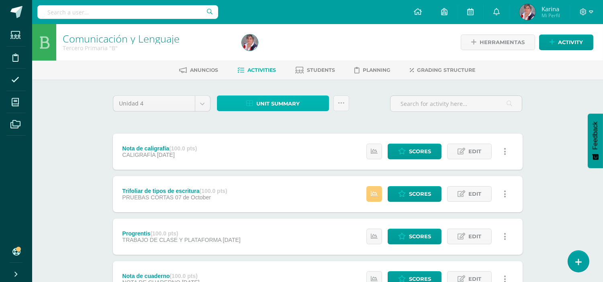
click at [287, 104] on span "Unit summary" at bounding box center [277, 103] width 43 height 15
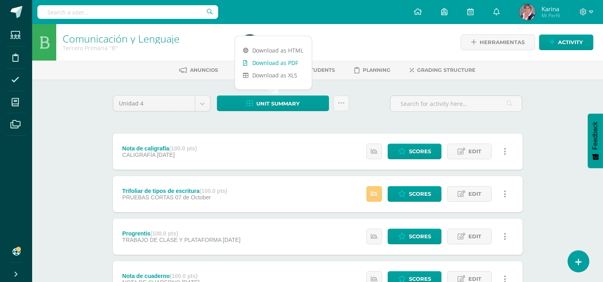
click at [267, 64] on link "Download as PDF" at bounding box center [273, 63] width 77 height 12
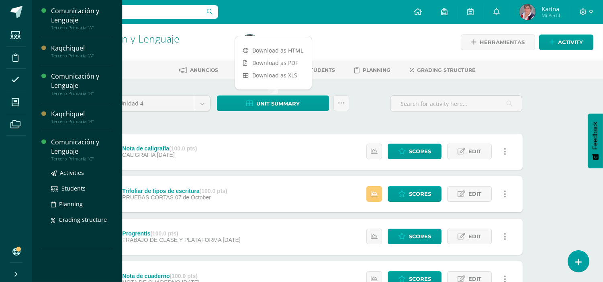
click at [71, 145] on div "Comunicación y Lenguaje" at bounding box center [81, 147] width 61 height 18
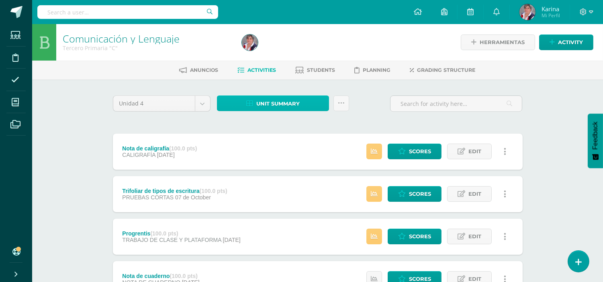
click at [280, 96] on span "Unit summary" at bounding box center [277, 103] width 43 height 15
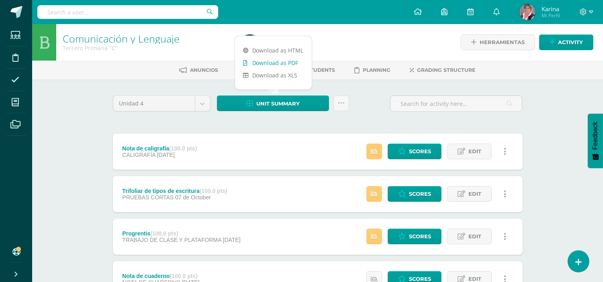
click at [271, 65] on link "Download as PDF" at bounding box center [273, 63] width 77 height 12
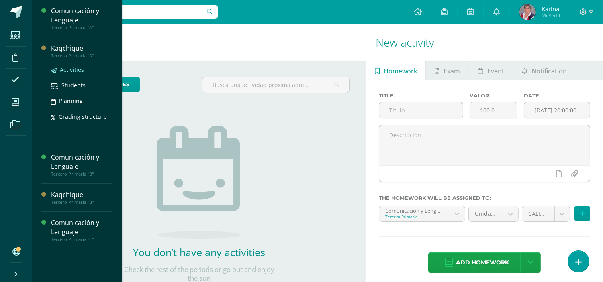
click at [72, 69] on span "Activities" at bounding box center [72, 70] width 24 height 8
